Goal: Navigation & Orientation: Understand site structure

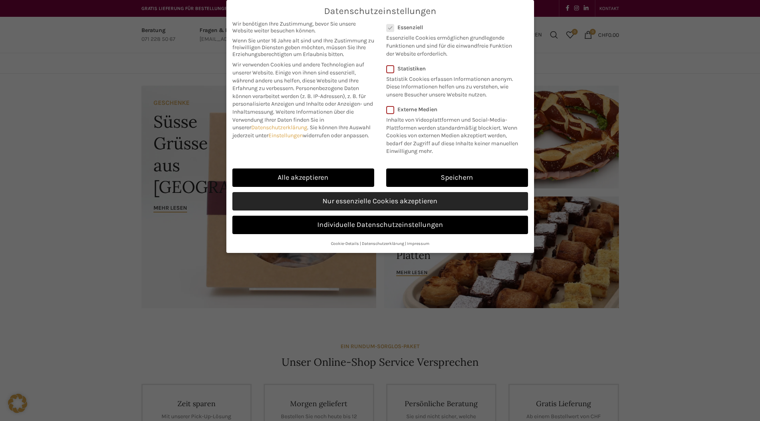
click at [359, 207] on link "Nur essenzielle Cookies akzeptieren" at bounding box center [380, 201] width 296 height 18
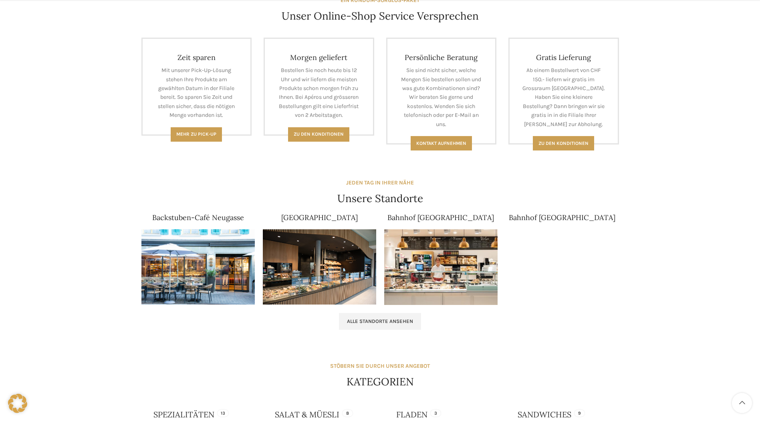
scroll to position [361, 0]
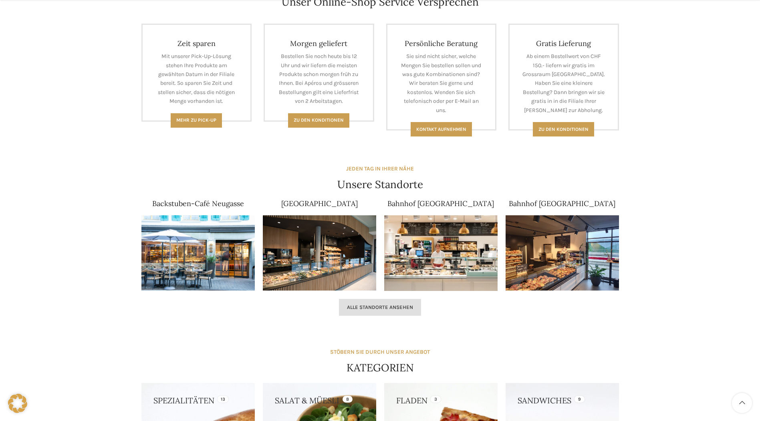
click at [390, 307] on span "Alle Standorte ansehen" at bounding box center [380, 307] width 66 height 6
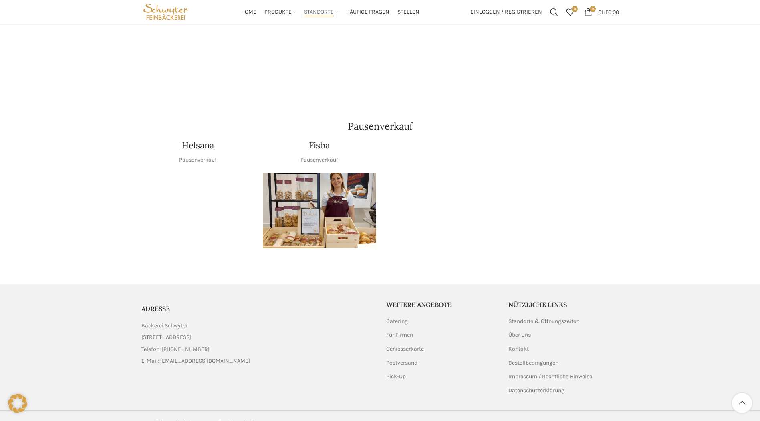
scroll to position [892, 0]
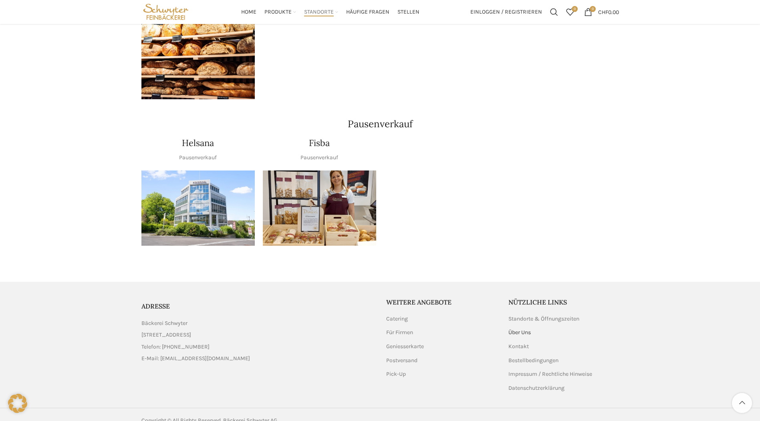
click at [523, 329] on link "Über Uns" at bounding box center [519, 333] width 23 height 8
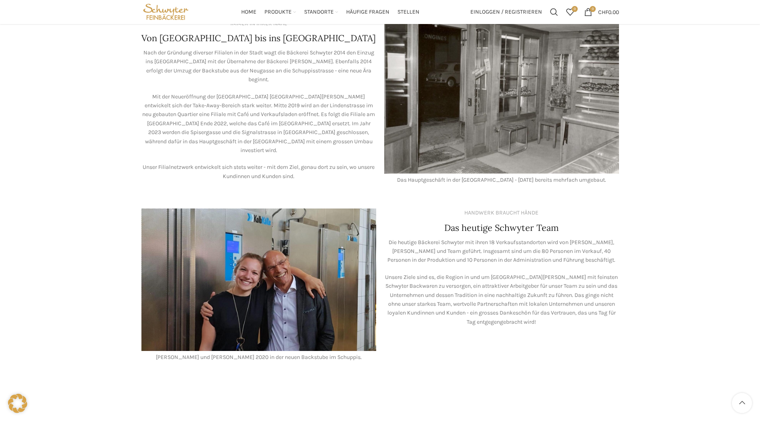
scroll to position [496, 0]
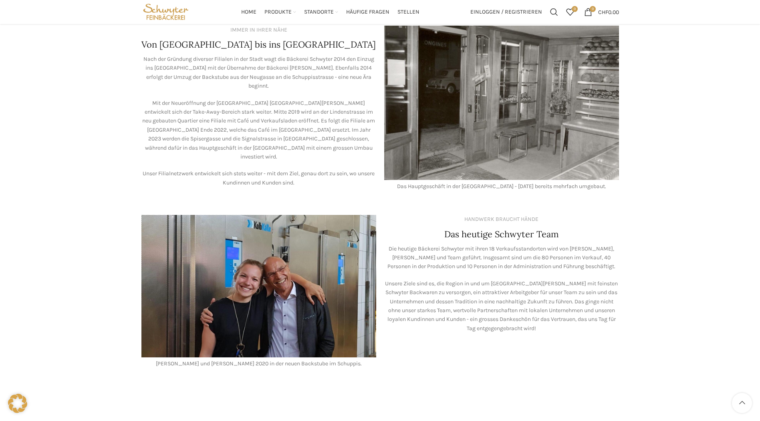
click at [269, 284] on img at bounding box center [258, 286] width 235 height 142
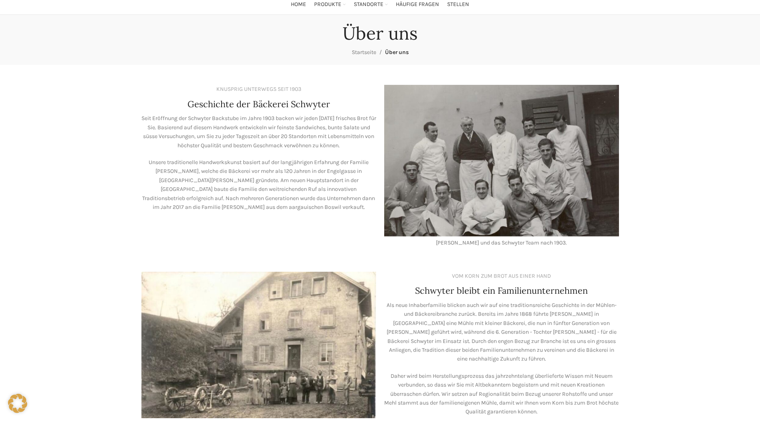
scroll to position [0, 0]
